Goal: Information Seeking & Learning: Learn about a topic

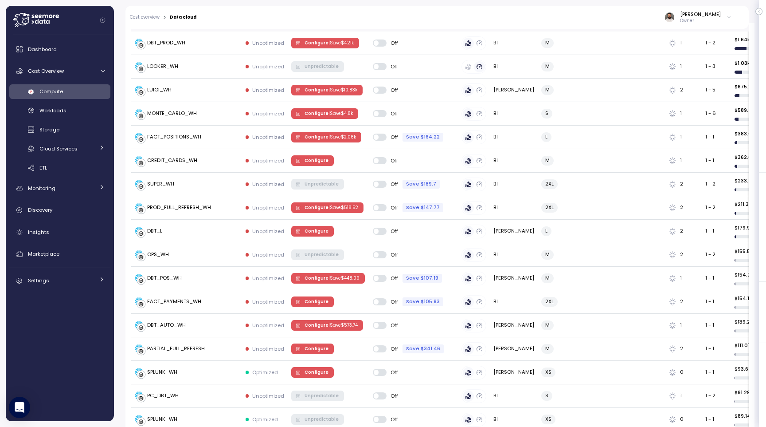
scroll to position [301, 0]
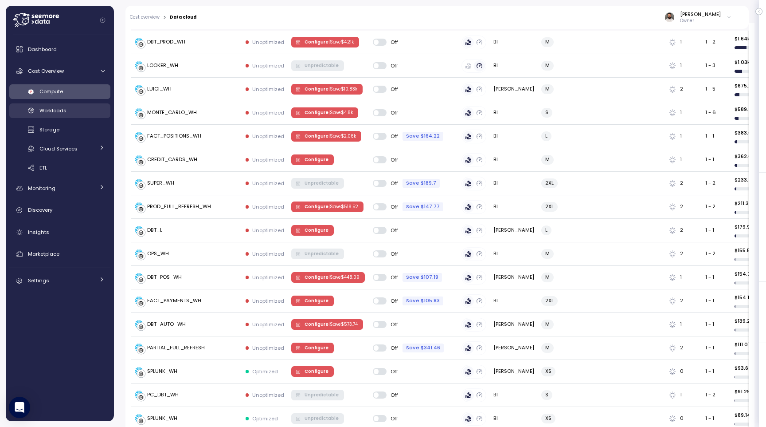
click at [74, 117] on link "Workloads" at bounding box center [59, 110] width 101 height 15
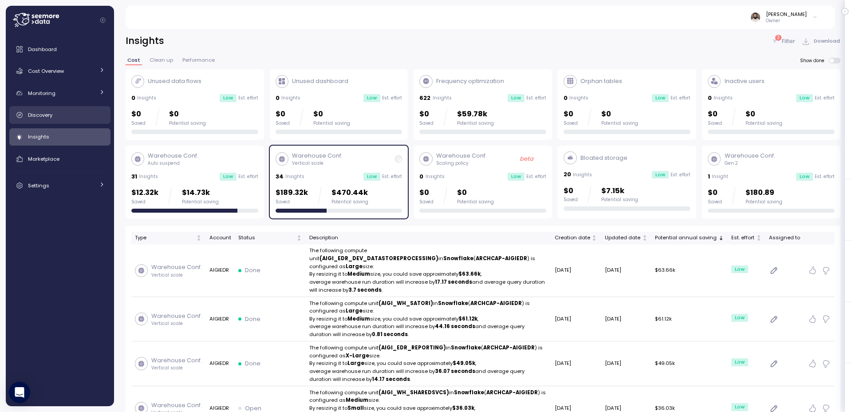
click at [95, 110] on link "Discovery" at bounding box center [59, 115] width 101 height 18
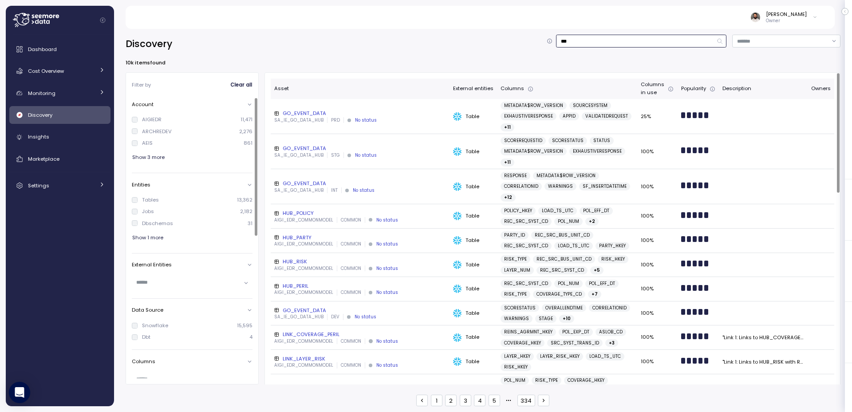
click at [692, 35] on input "***" at bounding box center [641, 41] width 170 height 13
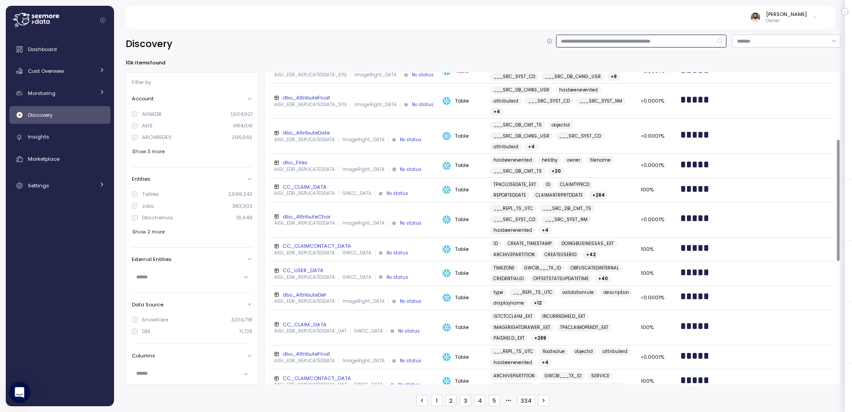
scroll to position [172, 0]
click at [157, 114] on div "AIGIEDR" at bounding box center [152, 113] width 20 height 7
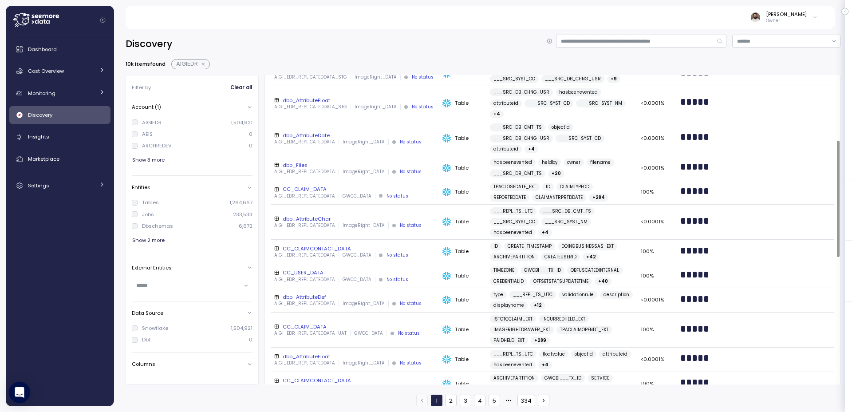
scroll to position [510, 0]
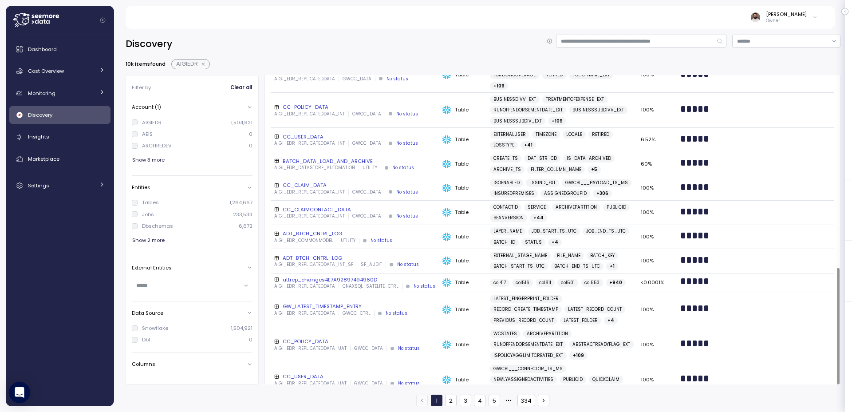
click at [332, 181] on div "CC_CLAIM_DATA" at bounding box center [354, 184] width 161 height 7
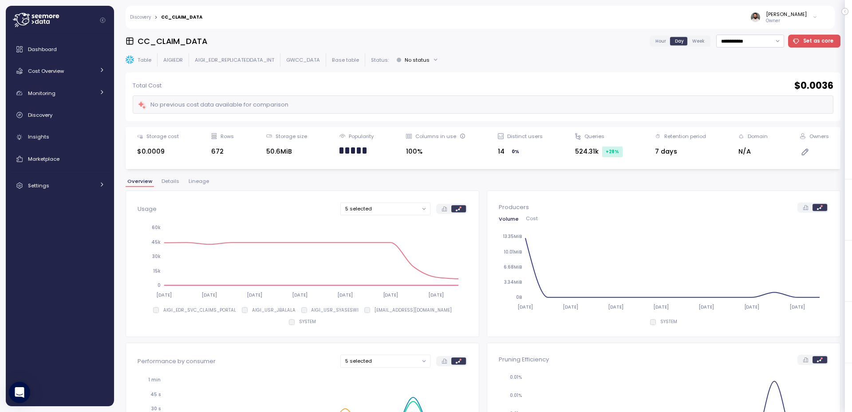
click at [193, 181] on span "Lineage" at bounding box center [199, 181] width 20 height 5
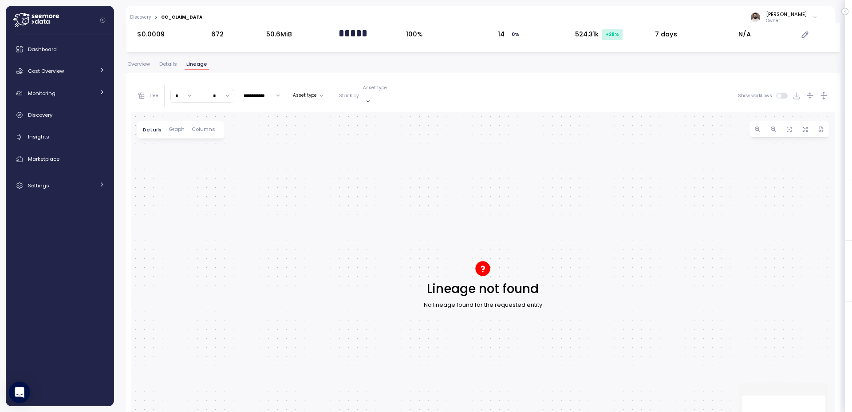
scroll to position [120, 0]
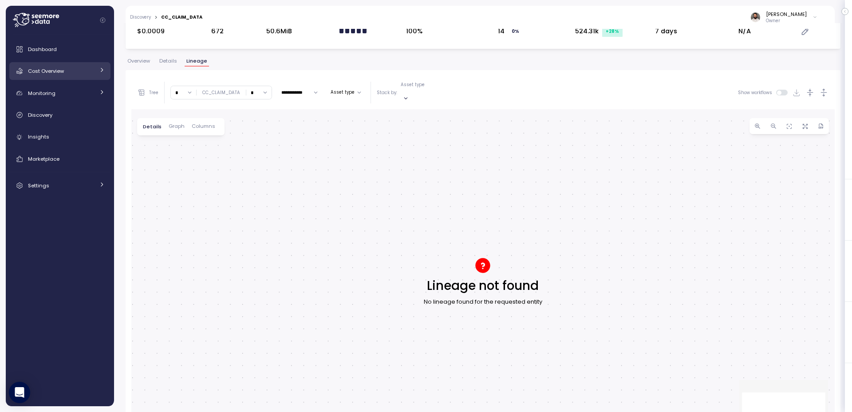
click at [69, 68] on div "Cost Overview" at bounding box center [61, 71] width 67 height 9
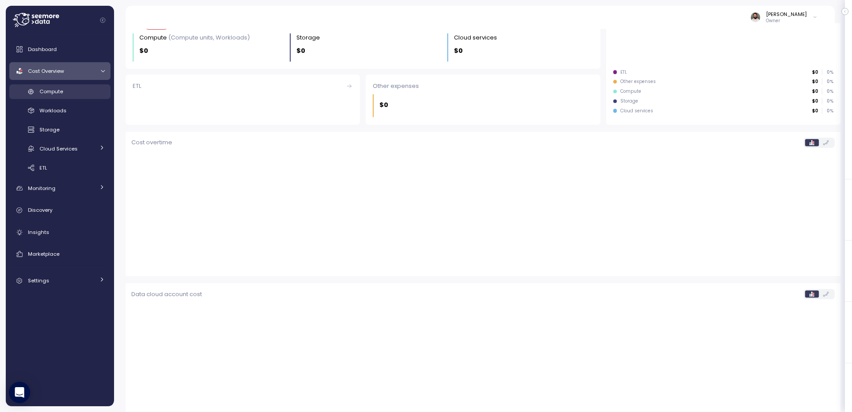
click at [73, 94] on div "Compute" at bounding box center [71, 91] width 65 height 9
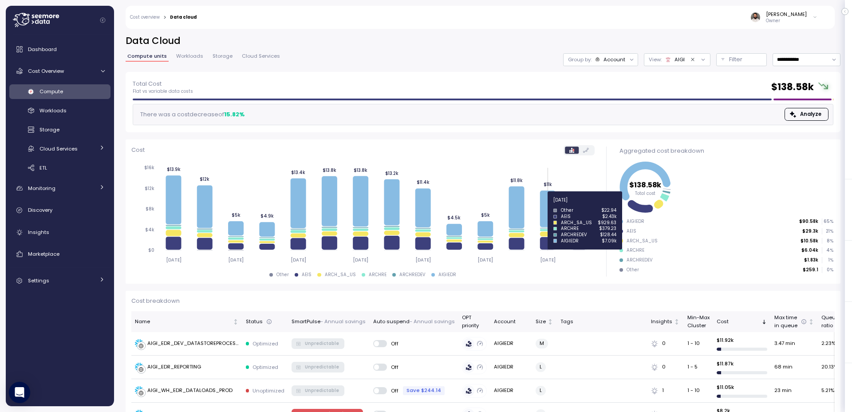
click at [548, 205] on icon at bounding box center [548, 208] width 16 height 36
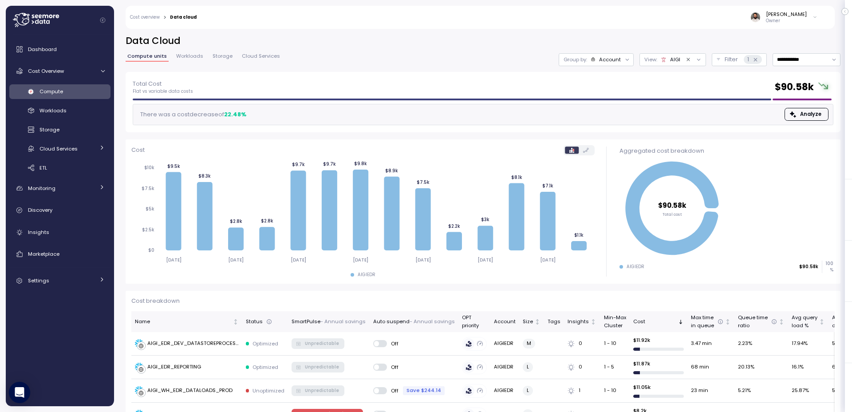
click at [614, 64] on div "Group by: Account" at bounding box center [595, 59] width 75 height 13
click at [615, 103] on div "Compute unit" at bounding box center [595, 109] width 68 height 15
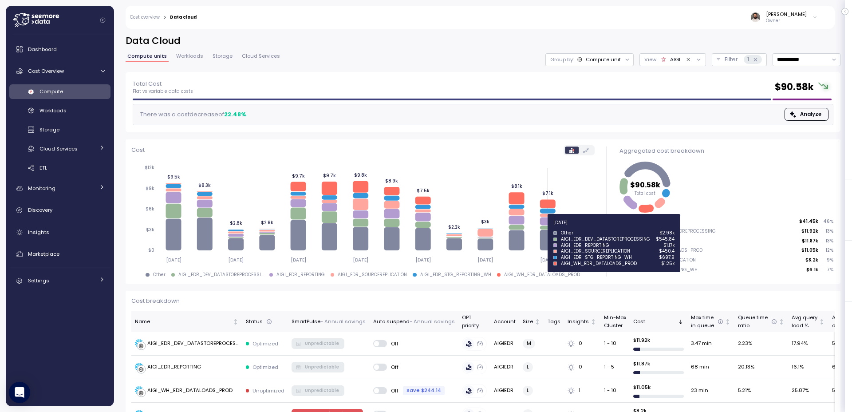
click at [546, 228] on icon at bounding box center [548, 227] width 16 height 4
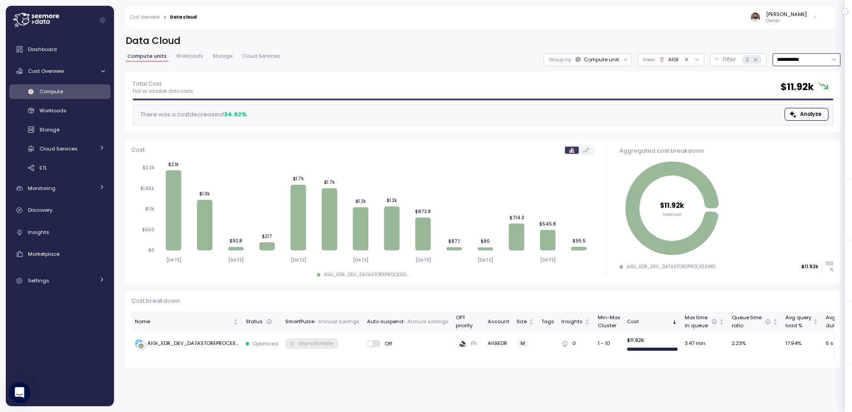
drag, startPoint x: 797, startPoint y: 56, endPoint x: 801, endPoint y: 69, distance: 13.9
click at [797, 56] on input "**********" at bounding box center [806, 59] width 68 height 13
click at [814, 129] on div "[DATE] Last 3 days Last 7 days Last 14 days Last 30 days Last 6 months Last year" at bounding box center [805, 112] width 65 height 82
click at [813, 128] on div "Last 30 days" at bounding box center [805, 124] width 65 height 12
type input "**********"
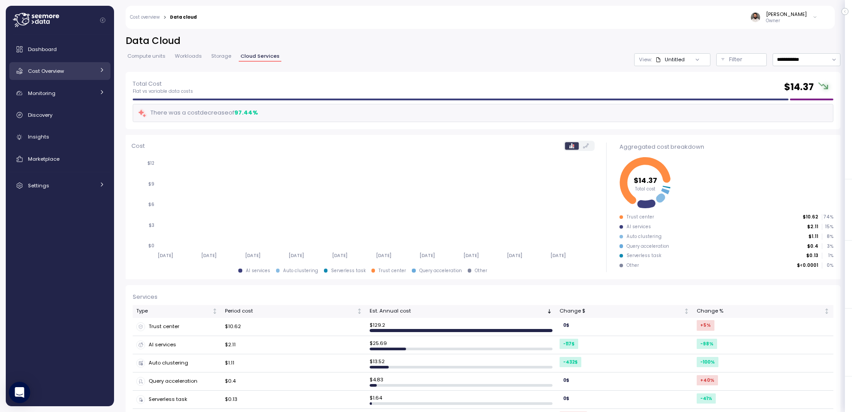
click at [86, 77] on link "Cost Overview" at bounding box center [59, 71] width 101 height 18
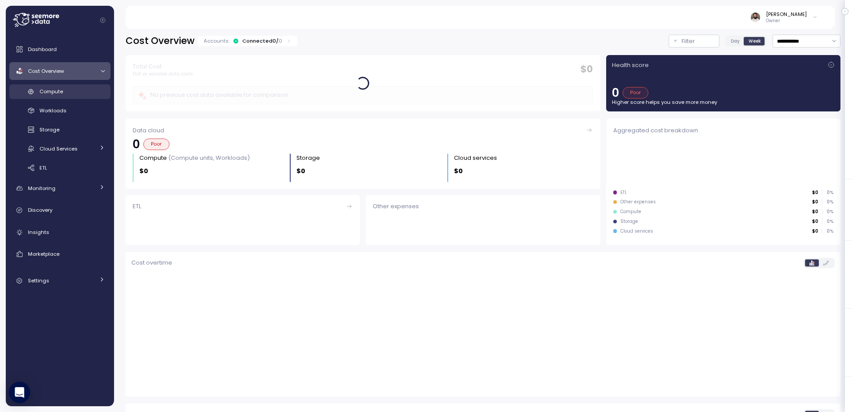
click at [93, 93] on div "Compute" at bounding box center [71, 91] width 65 height 9
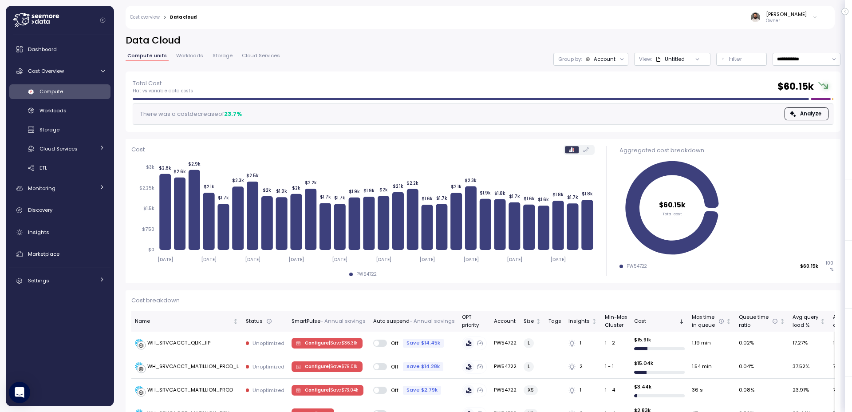
scroll to position [1, 0]
click at [98, 226] on link "Insights" at bounding box center [59, 232] width 101 height 18
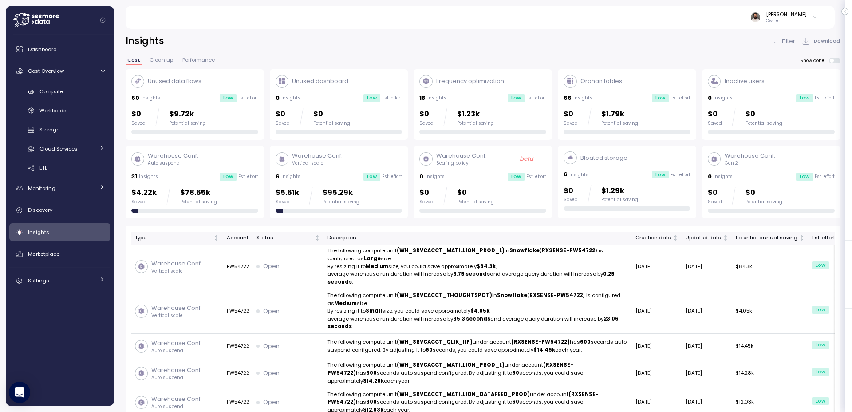
click at [220, 117] on div "$0 Saved $9.72k Potential saving" at bounding box center [194, 117] width 127 height 18
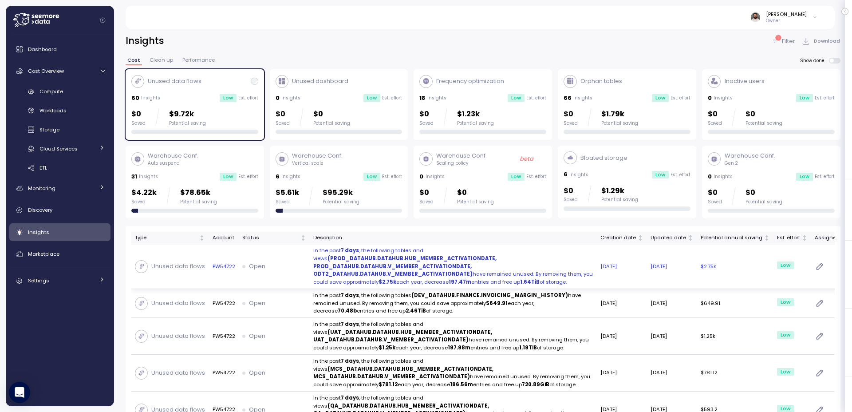
click at [471, 256] on strong "(PROD_DATAHUB.DATAHUB.HUB_MEMBER_ACTIVATIONDATE, PROD_DATAHUB.DATAHUB.V_MEMBER_…" at bounding box center [404, 266] width 183 height 23
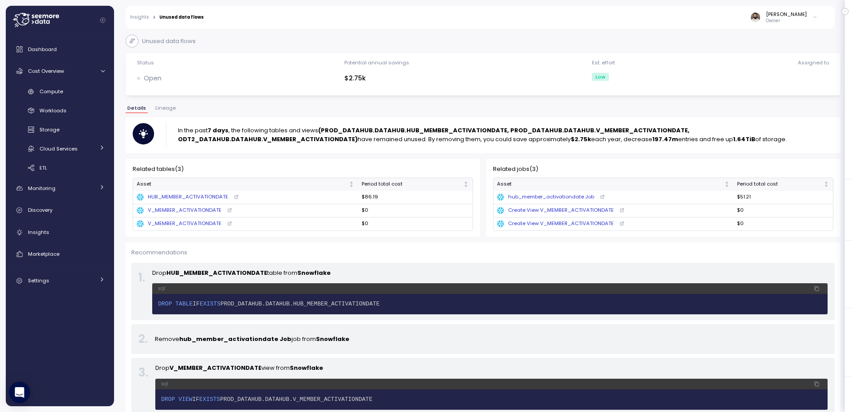
click at [168, 108] on span "Lineage" at bounding box center [165, 108] width 20 height 5
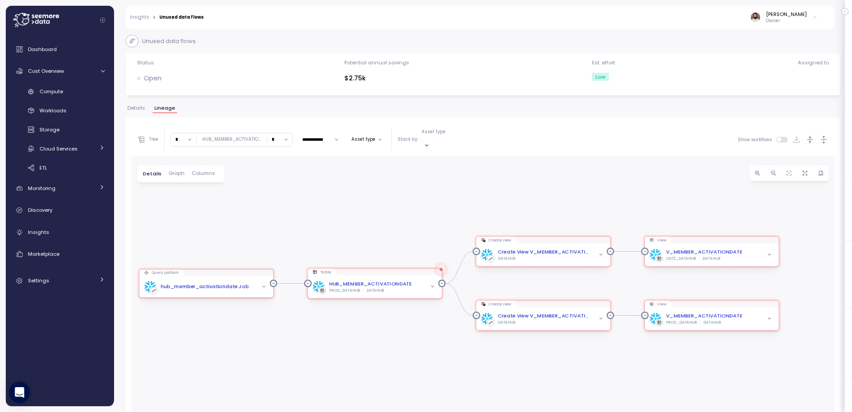
drag, startPoint x: 542, startPoint y: 252, endPoint x: 527, endPoint y: 208, distance: 46.3
click at [527, 208] on div "Query pattern hub_member_activationdate Job Table HUB_MEMBER_ACTIVATIONDATE PRO…" at bounding box center [482, 328] width 703 height 344
click at [822, 140] on icon "button" at bounding box center [823, 139] width 9 height 9
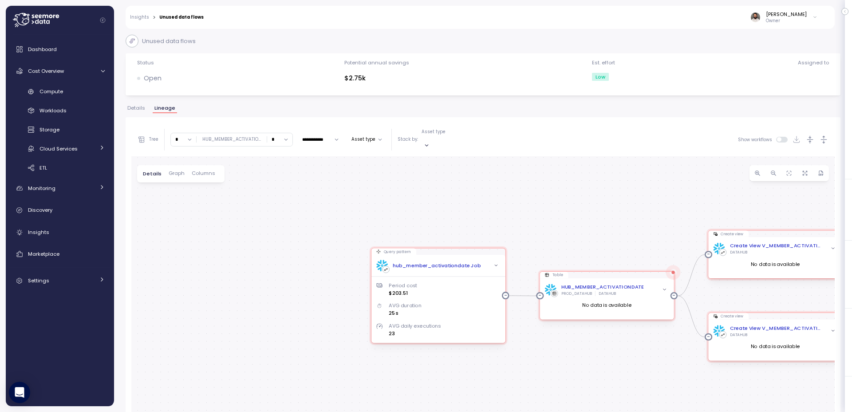
drag, startPoint x: 464, startPoint y: 194, endPoint x: 641, endPoint y: 187, distance: 177.5
click at [641, 187] on div "Query pattern hub_member_activationdate Job Period cost $203.51 AVG duration 25…" at bounding box center [482, 328] width 703 height 344
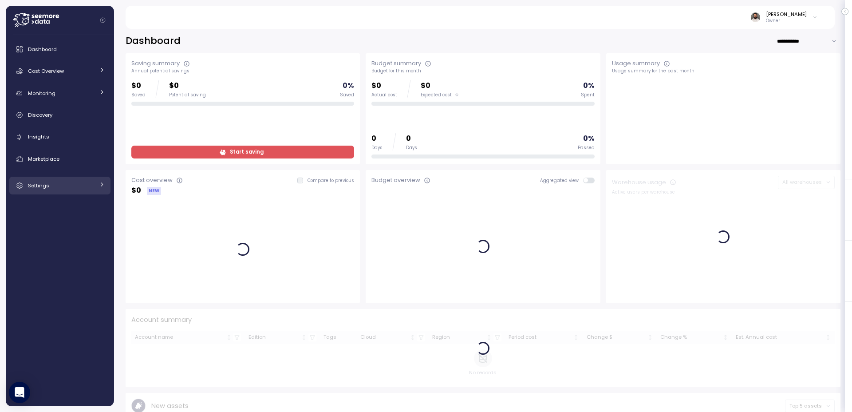
click at [53, 194] on link "Settings" at bounding box center [59, 186] width 101 height 18
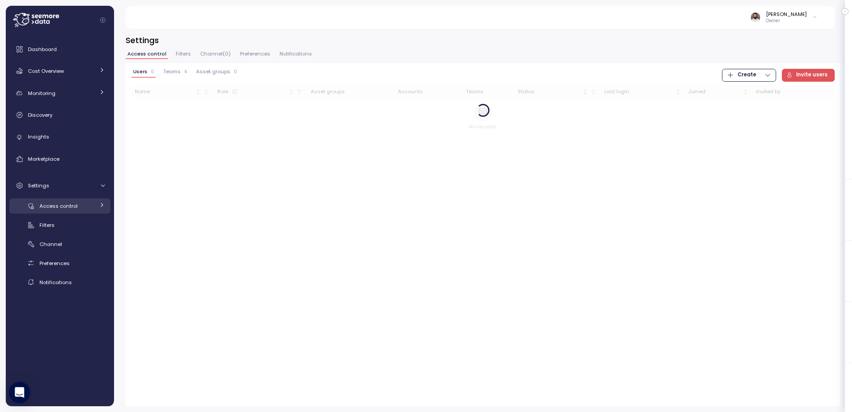
click at [64, 204] on span "Access control" at bounding box center [58, 205] width 38 height 7
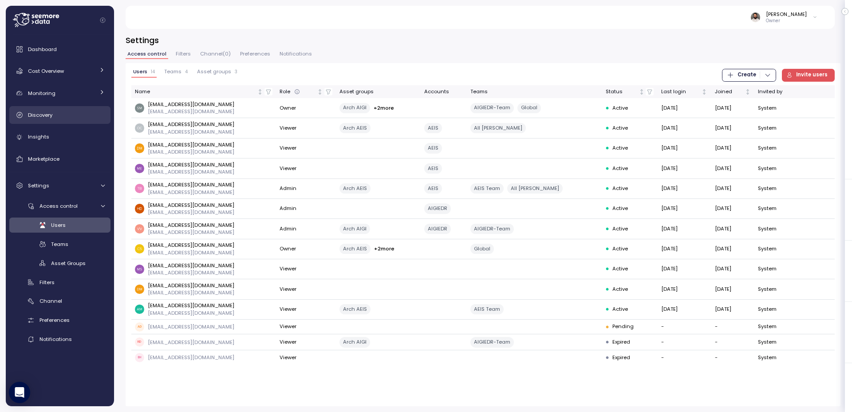
click at [80, 120] on link "Discovery" at bounding box center [59, 115] width 101 height 18
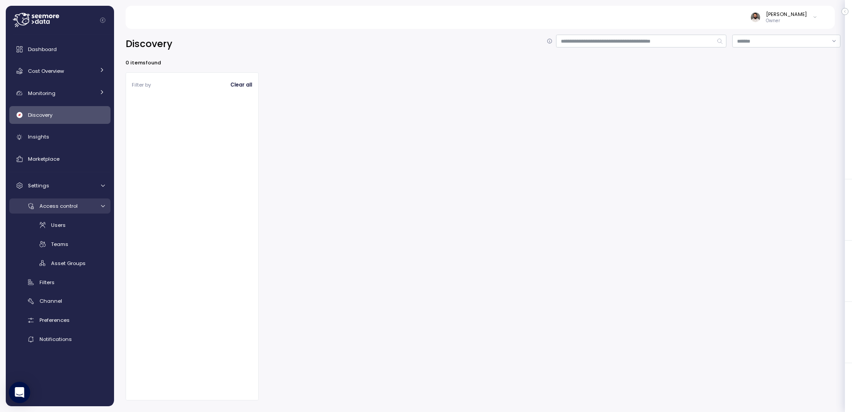
click at [83, 206] on div "Access control" at bounding box center [66, 205] width 55 height 9
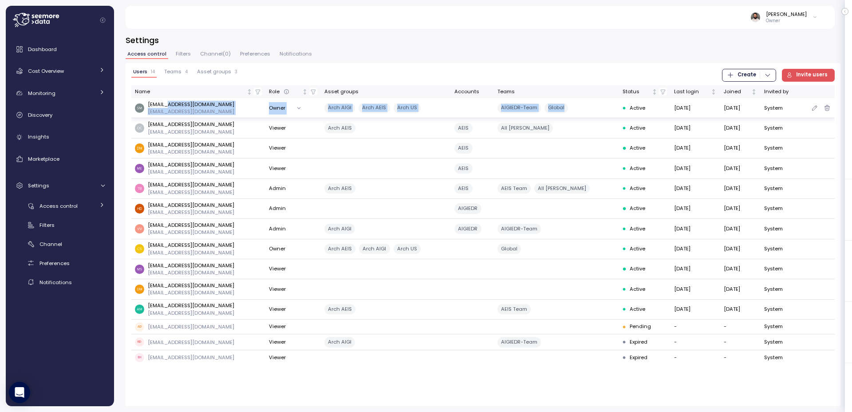
drag, startPoint x: 558, startPoint y: 106, endPoint x: 176, endPoint y: 104, distance: 382.3
click at [176, 104] on tr "smadda@archinsurance.com smadda@archinsurance.com Owner Arch AIGI Arch AEIS Arc…" at bounding box center [482, 108] width 703 height 20
